Goal: Information Seeking & Learning: Learn about a topic

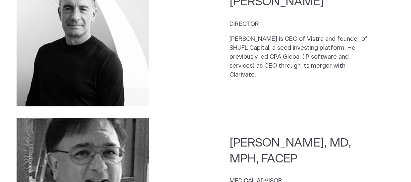
scroll to position [331, 0]
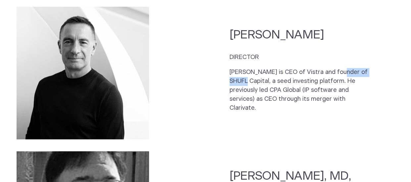
drag, startPoint x: 335, startPoint y: 78, endPoint x: 249, endPoint y: 84, distance: 86.4
click at [249, 84] on p "[PERSON_NAME] is CEO of Vistra and founder of SHUFL Capital, a seed investing p…" at bounding box center [301, 90] width 142 height 45
copy p "SHUFL Capital"
